Goal: Navigation & Orientation: Find specific page/section

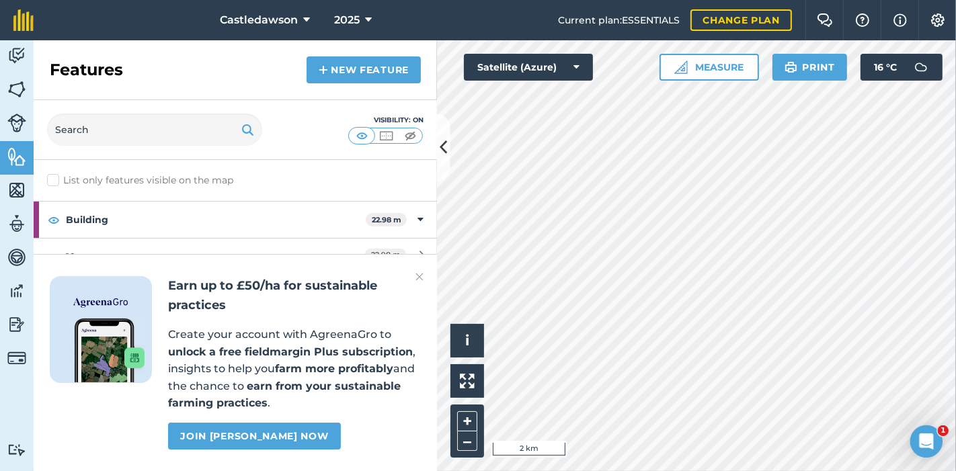
click at [421, 277] on img at bounding box center [419, 277] width 8 height 16
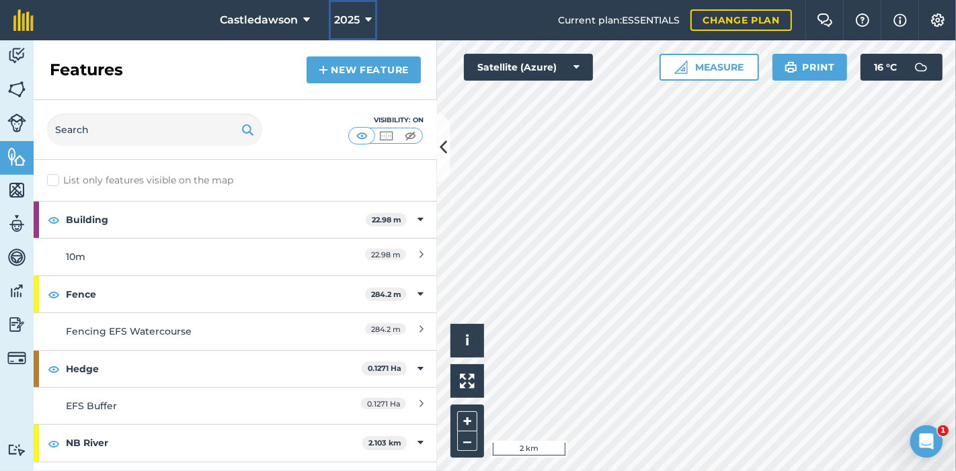
click at [355, 20] on span "2025" at bounding box center [347, 20] width 26 height 16
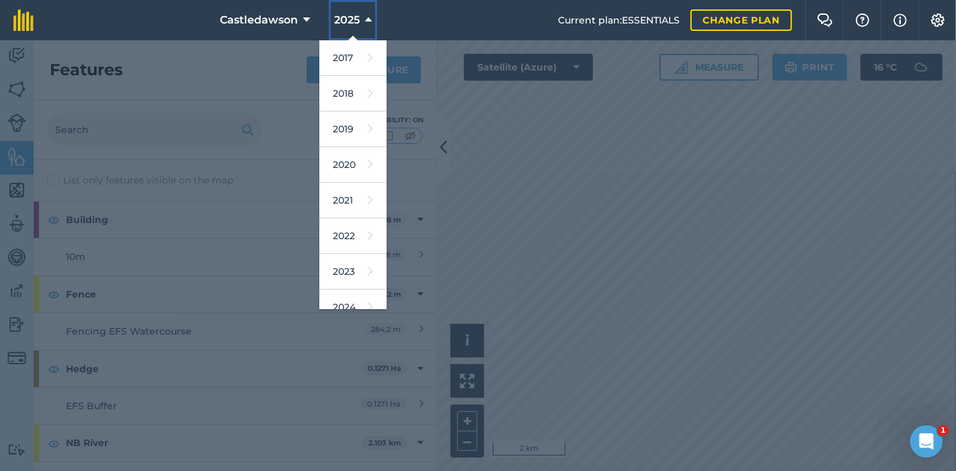
scroll to position [90, 0]
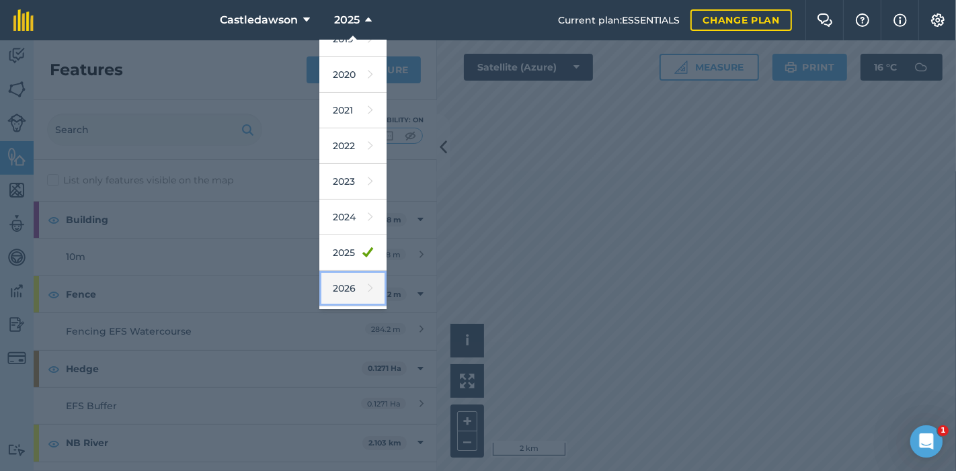
click at [350, 282] on link "2026" at bounding box center [352, 289] width 67 height 36
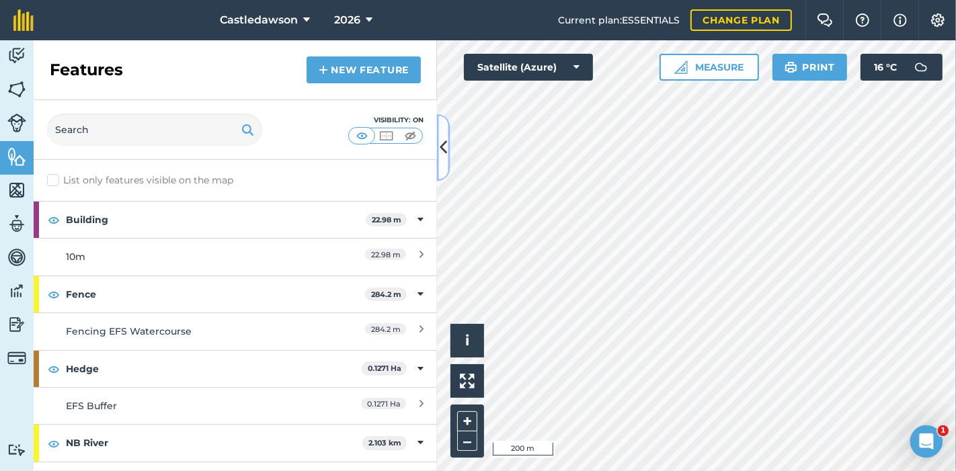
click at [449, 141] on button at bounding box center [443, 147] width 13 height 67
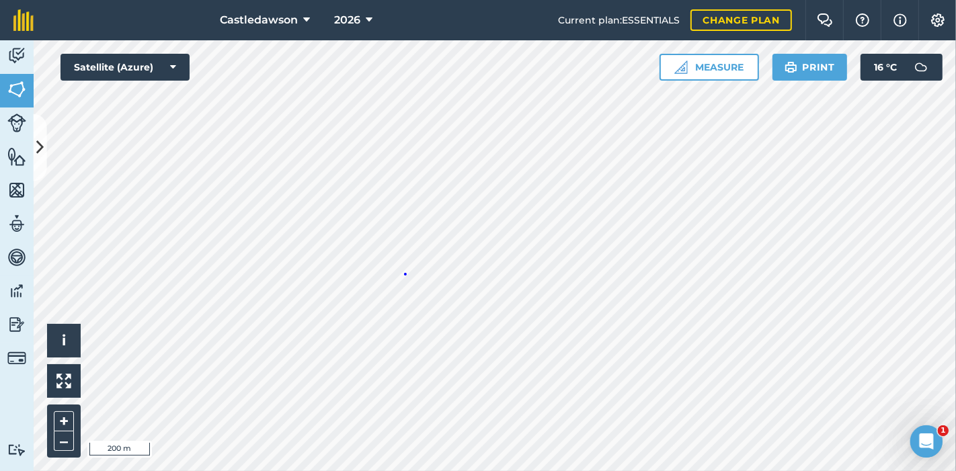
click at [404, 273] on div "Hello i © 2025 TomTom, Microsoft 200 m + –" at bounding box center [495, 255] width 922 height 431
click at [38, 146] on icon at bounding box center [39, 148] width 7 height 24
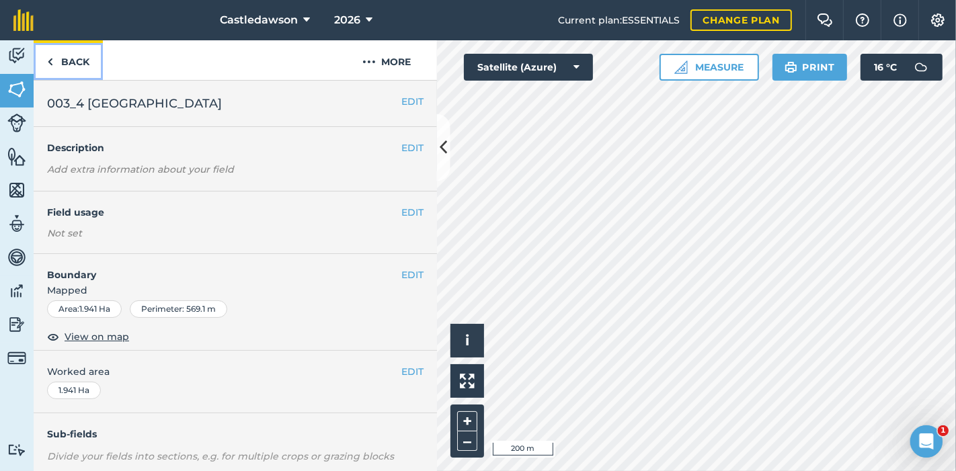
click at [50, 64] on img at bounding box center [50, 62] width 6 height 16
click at [722, 304] on div "Hello i © 2025 TomTom, Microsoft 200 m + –" at bounding box center [696, 255] width 519 height 431
click at [83, 58] on link "Back" at bounding box center [68, 60] width 69 height 40
click at [69, 60] on link "Back" at bounding box center [68, 60] width 69 height 40
click at [721, 298] on div "Hello i © 2025 TomTom, Microsoft 200 m + –" at bounding box center [696, 255] width 519 height 431
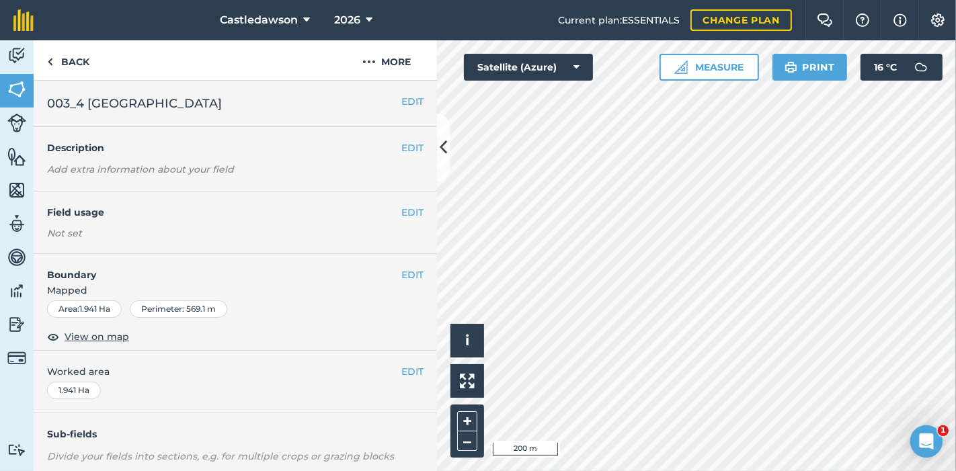
click at [693, 331] on div "Hello i © 2025 TomTom, Microsoft 200 m + –" at bounding box center [696, 255] width 519 height 431
